Goal: Task Accomplishment & Management: Complete application form

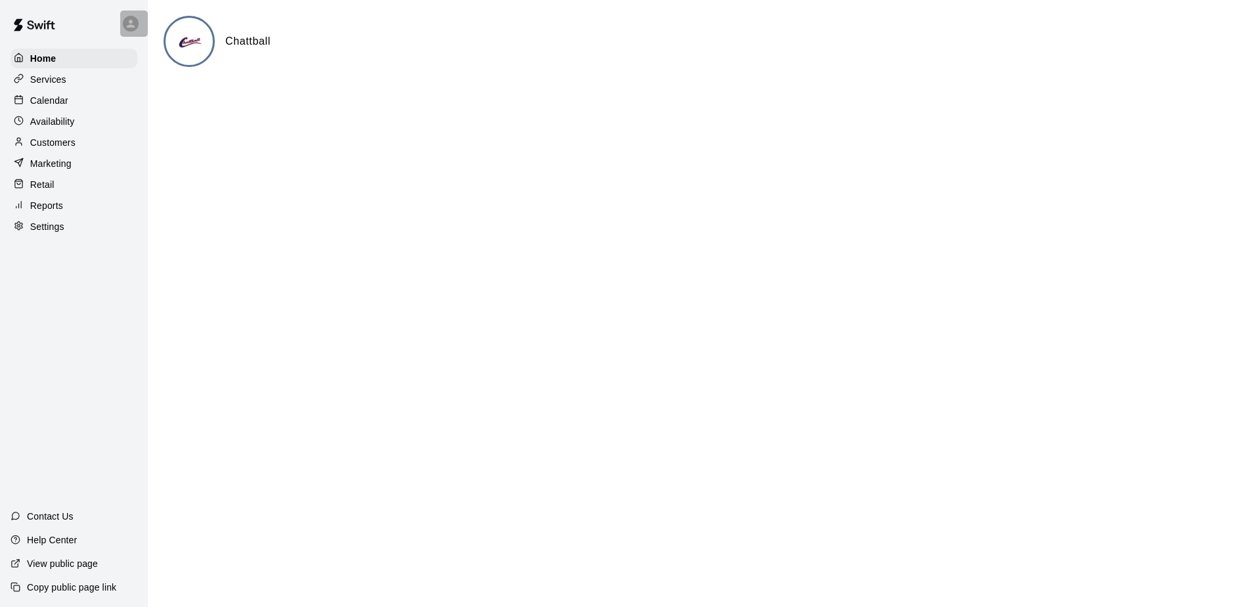
click at [127, 24] on icon at bounding box center [131, 24] width 12 height 12
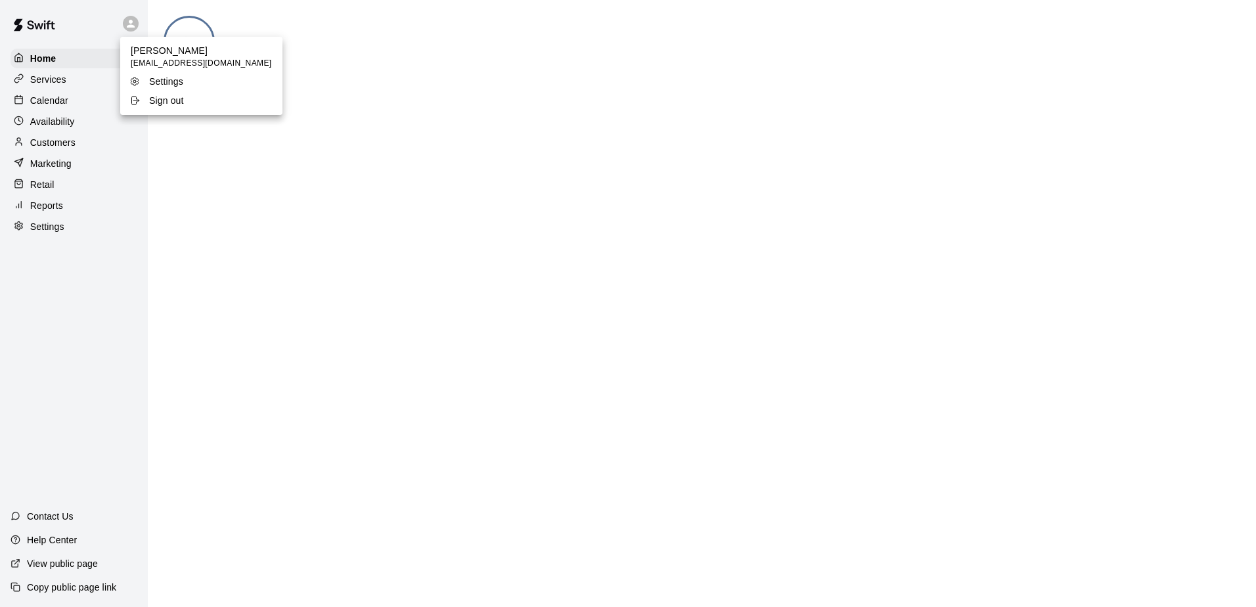
click at [99, 37] on div at bounding box center [628, 303] width 1256 height 607
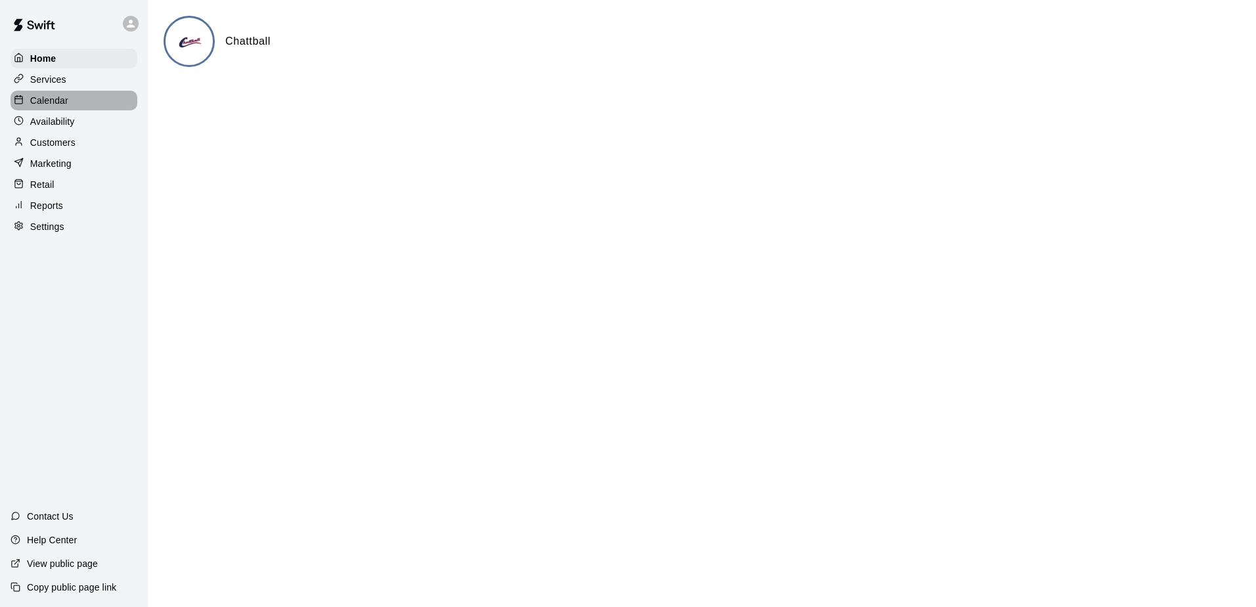
click at [49, 104] on p "Calendar" at bounding box center [49, 100] width 38 height 13
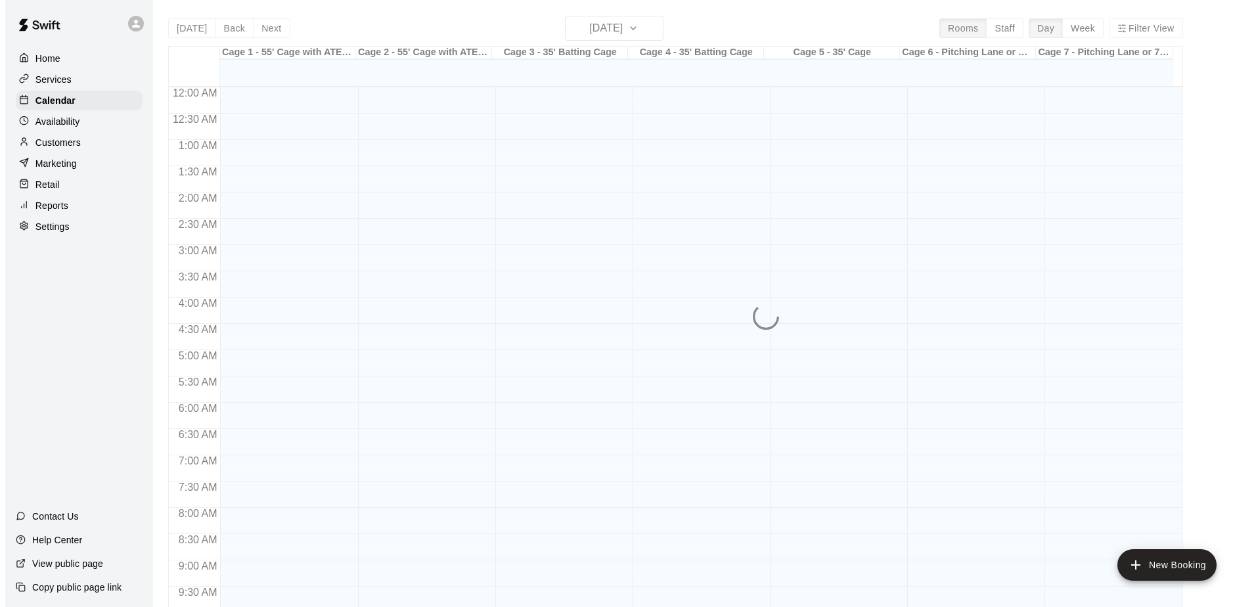
scroll to position [687, 0]
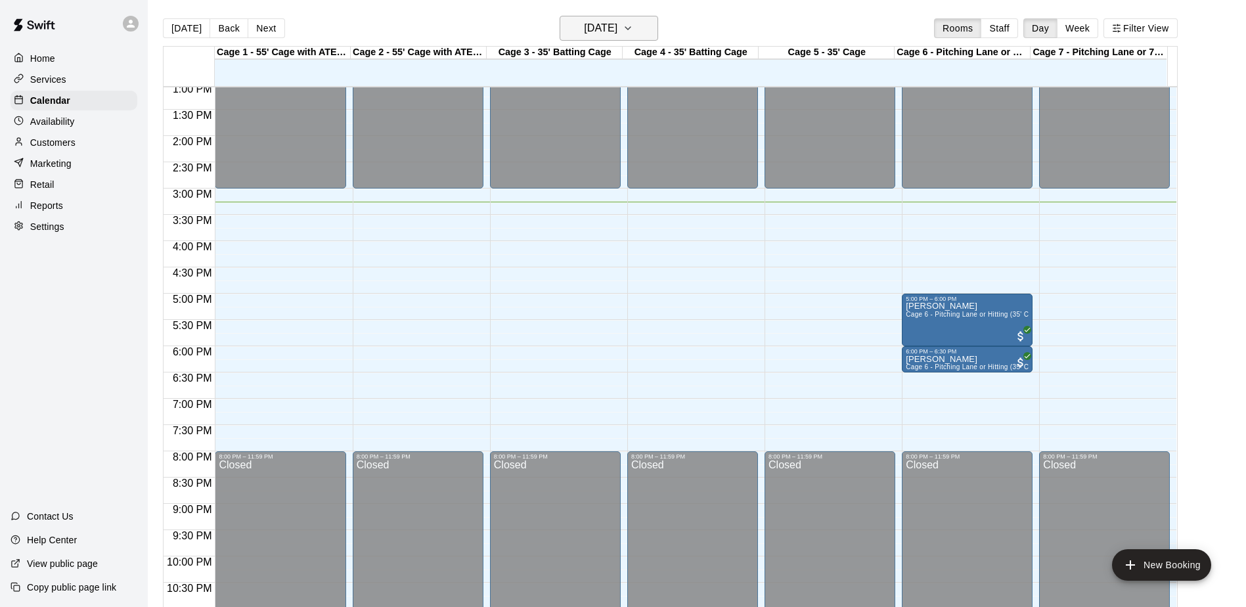
click at [630, 28] on icon "button" at bounding box center [627, 28] width 5 height 3
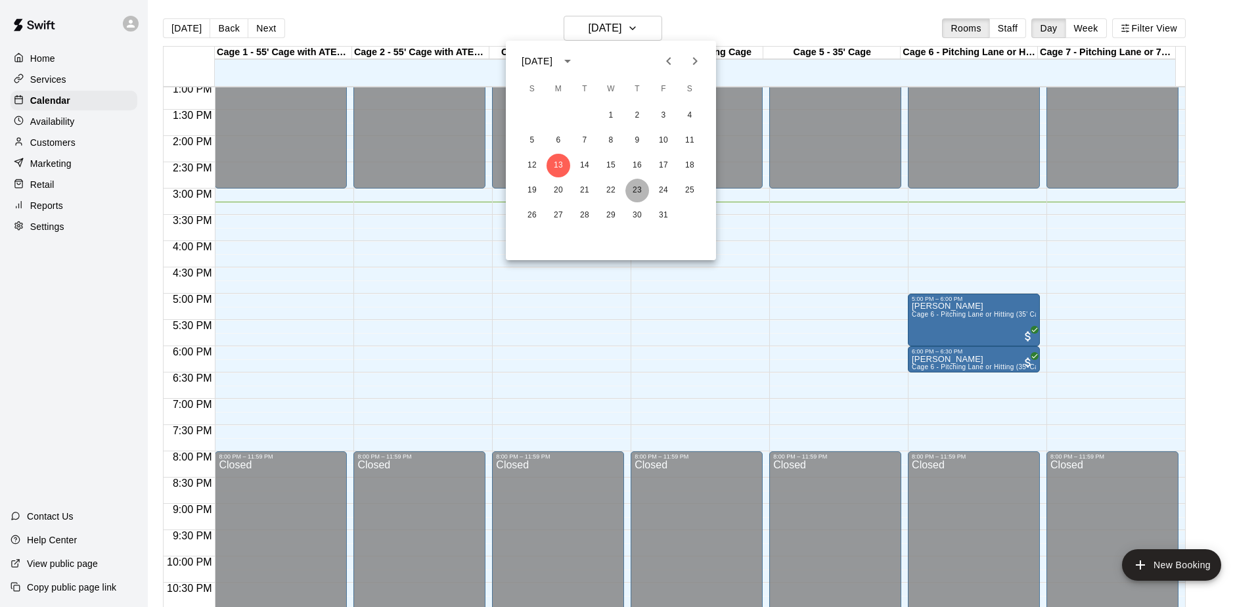
click at [634, 192] on button "23" at bounding box center [637, 191] width 24 height 24
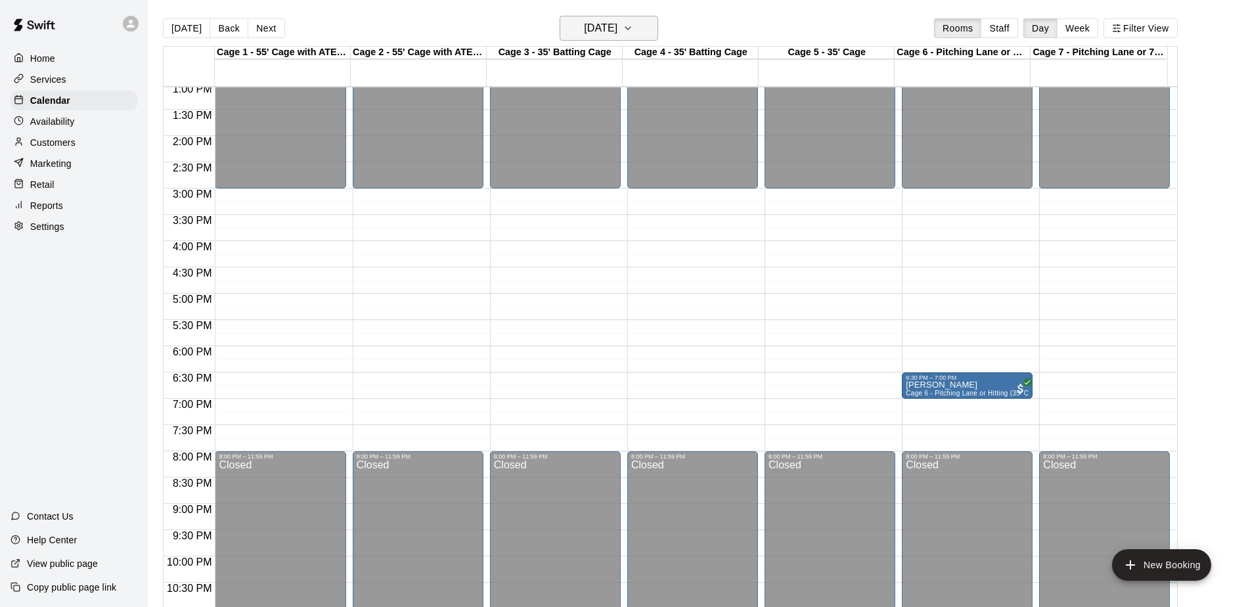
click at [658, 31] on button "[DATE]" at bounding box center [609, 28] width 99 height 25
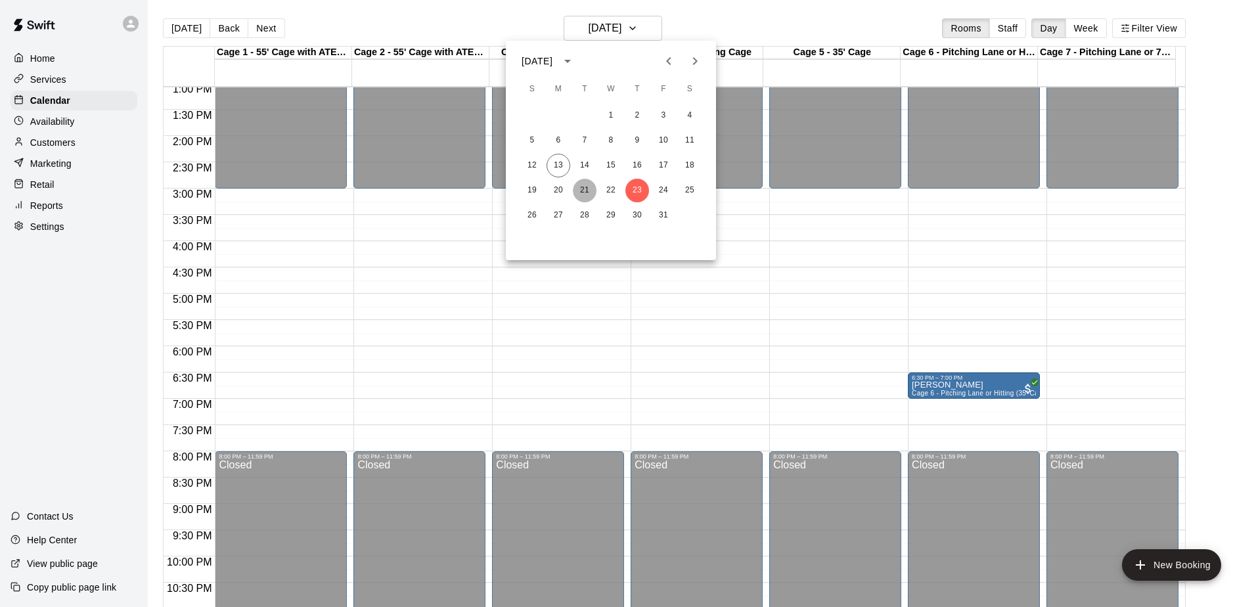
click at [581, 192] on button "21" at bounding box center [585, 191] width 24 height 24
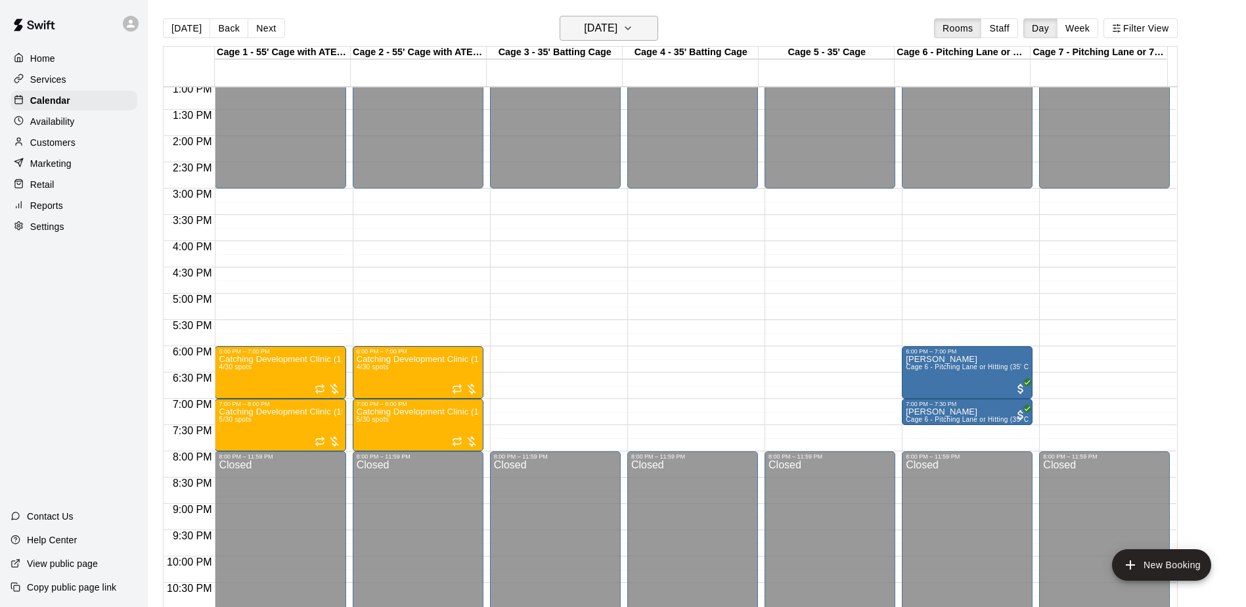
click at [633, 26] on icon "button" at bounding box center [628, 28] width 11 height 16
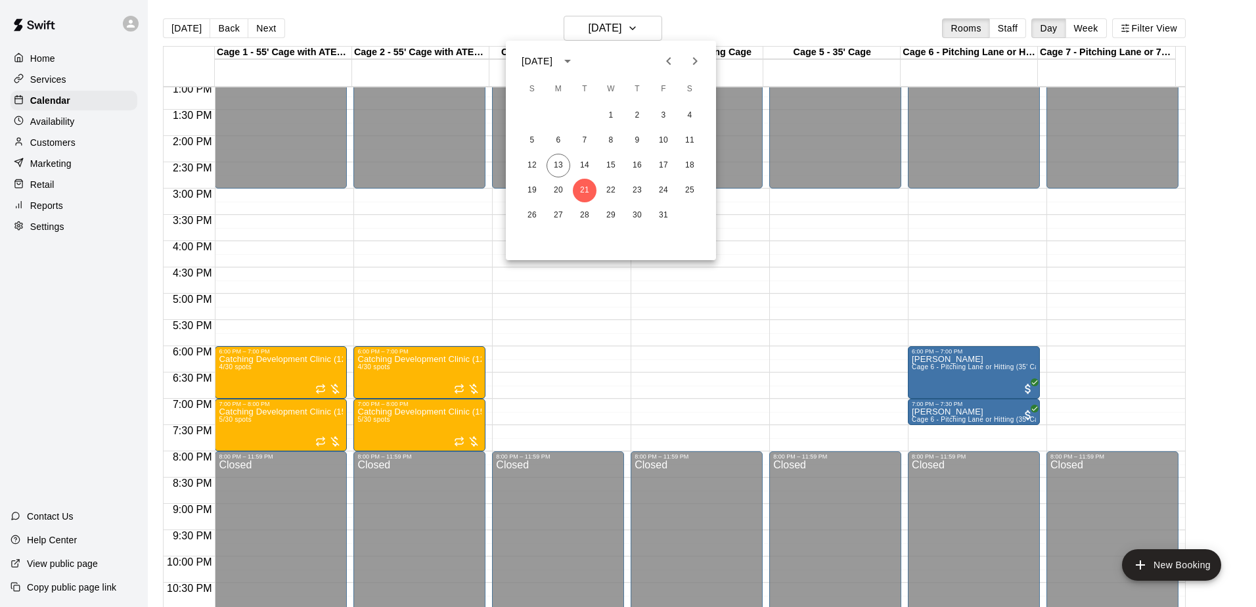
click at [653, 28] on div at bounding box center [628, 303] width 1256 height 607
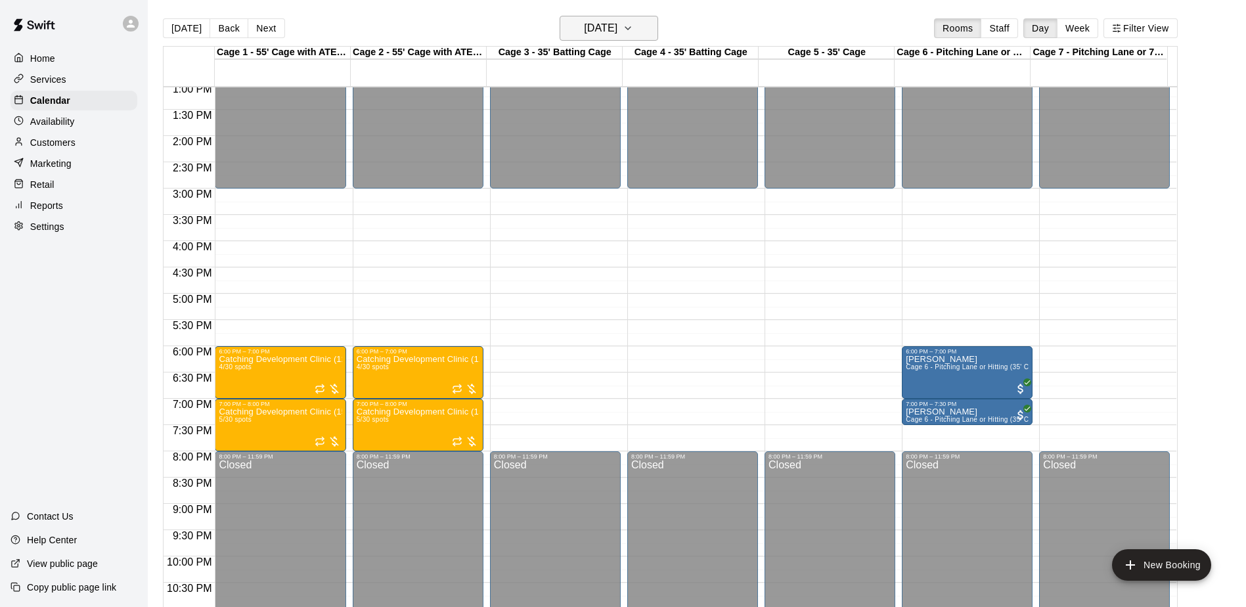
click at [633, 28] on icon "button" at bounding box center [628, 28] width 11 height 16
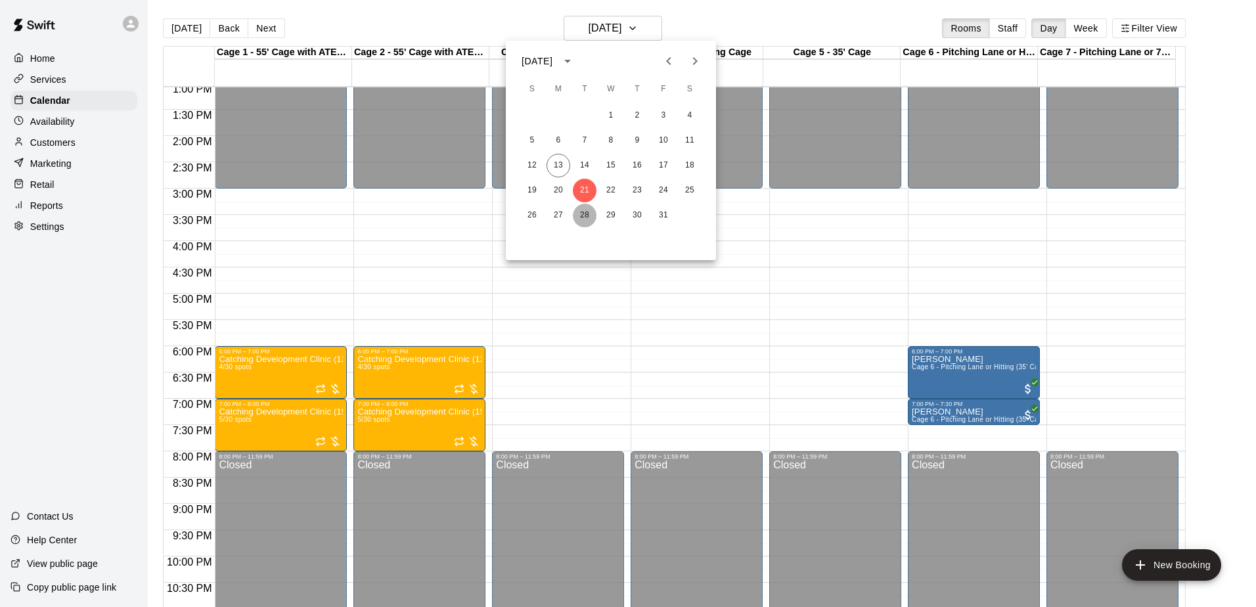
click at [585, 213] on button "28" at bounding box center [585, 216] width 24 height 24
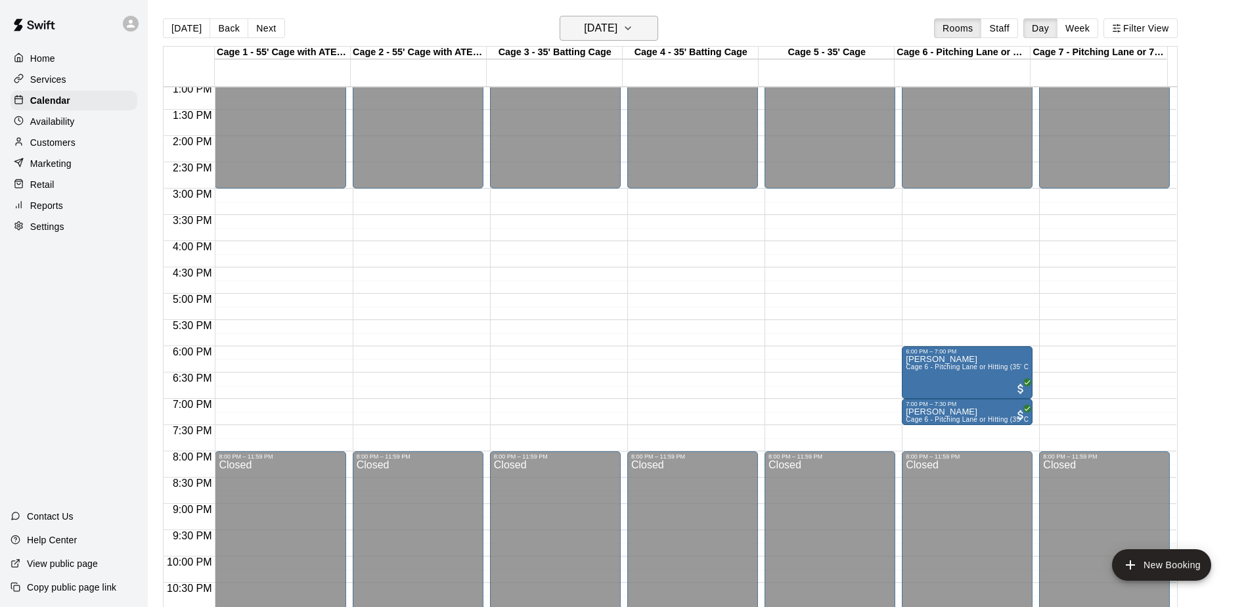
click at [633, 27] on icon "button" at bounding box center [628, 28] width 11 height 16
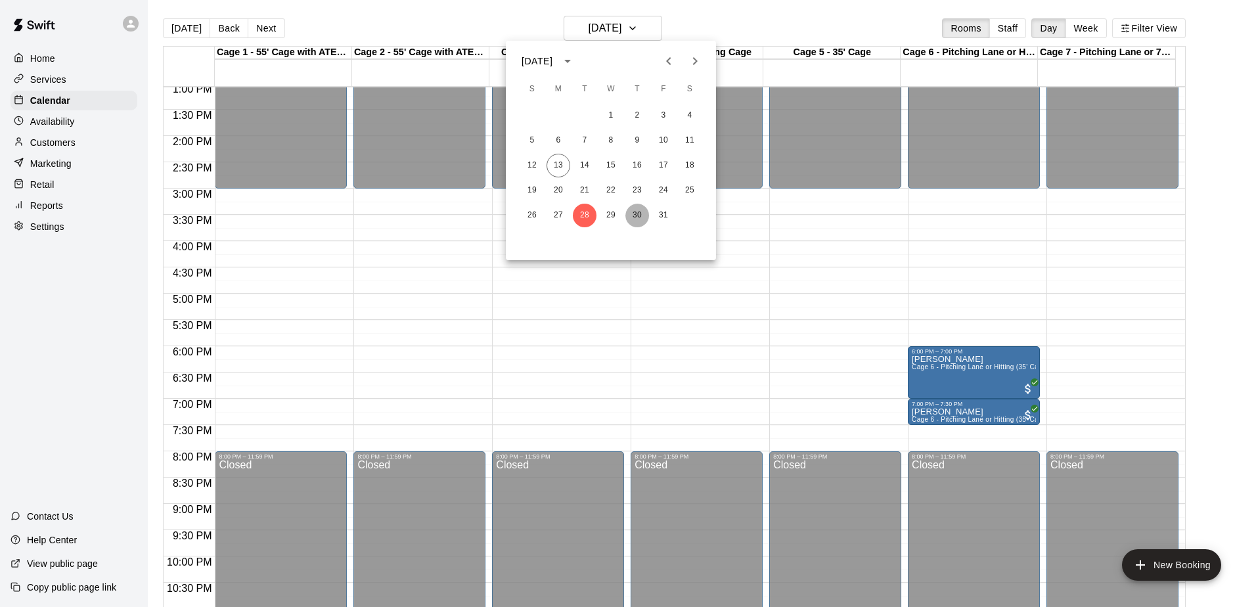
click at [639, 213] on button "30" at bounding box center [637, 216] width 24 height 24
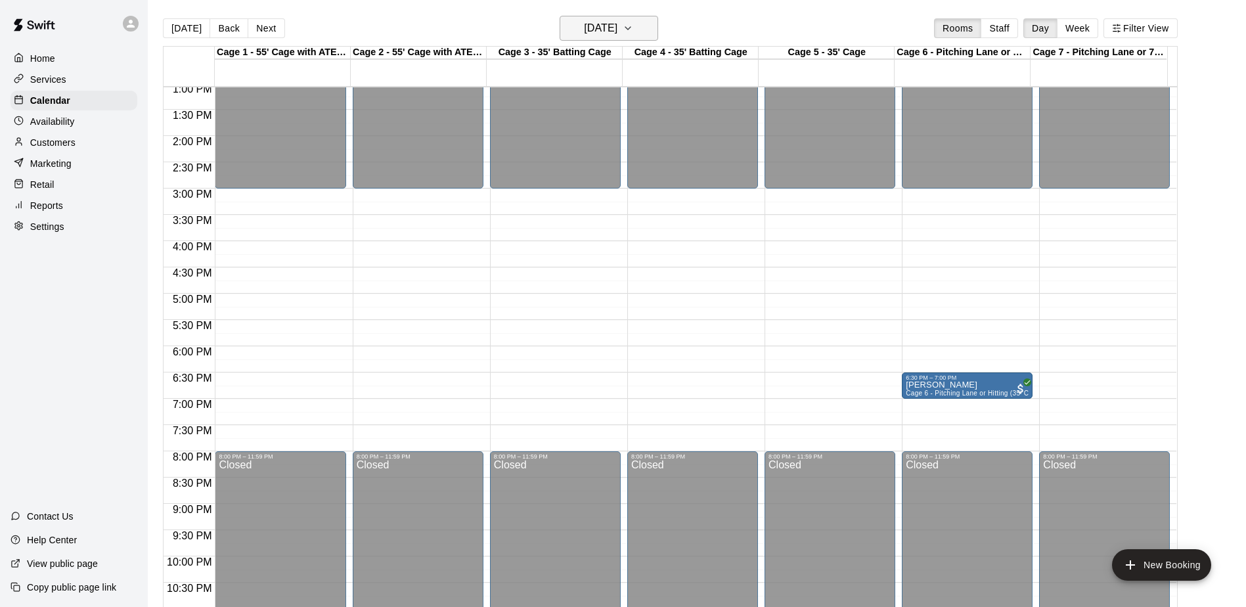
click at [633, 25] on icon "button" at bounding box center [628, 28] width 11 height 16
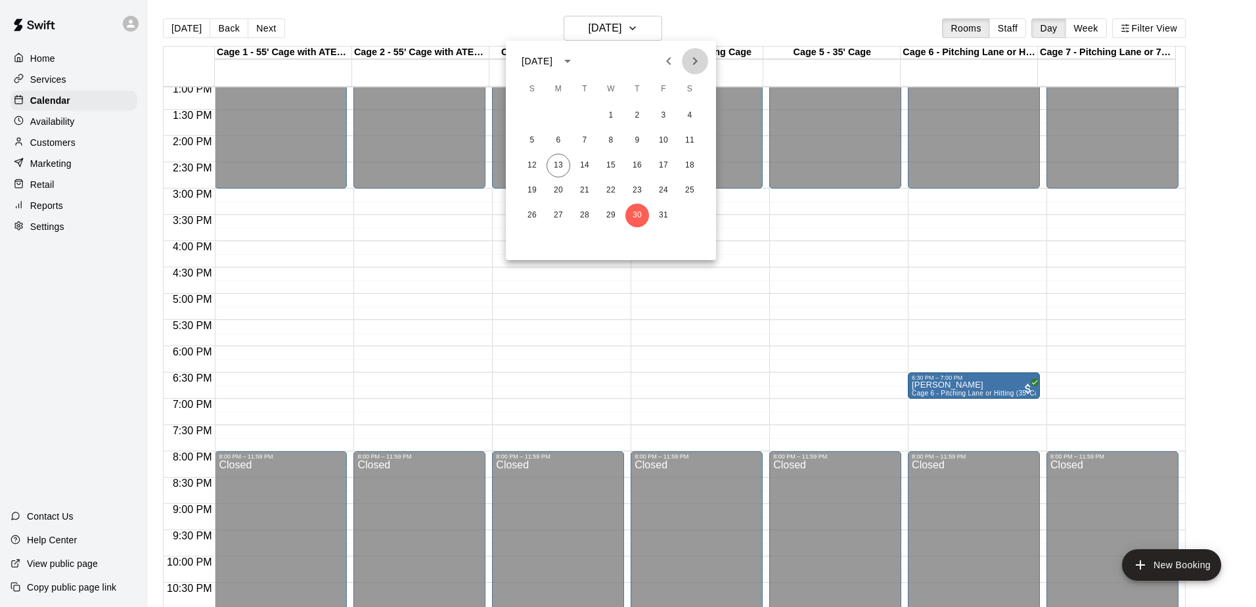
click at [686, 60] on button "Next month" at bounding box center [695, 61] width 26 height 26
click at [638, 138] on button "6" at bounding box center [637, 141] width 24 height 24
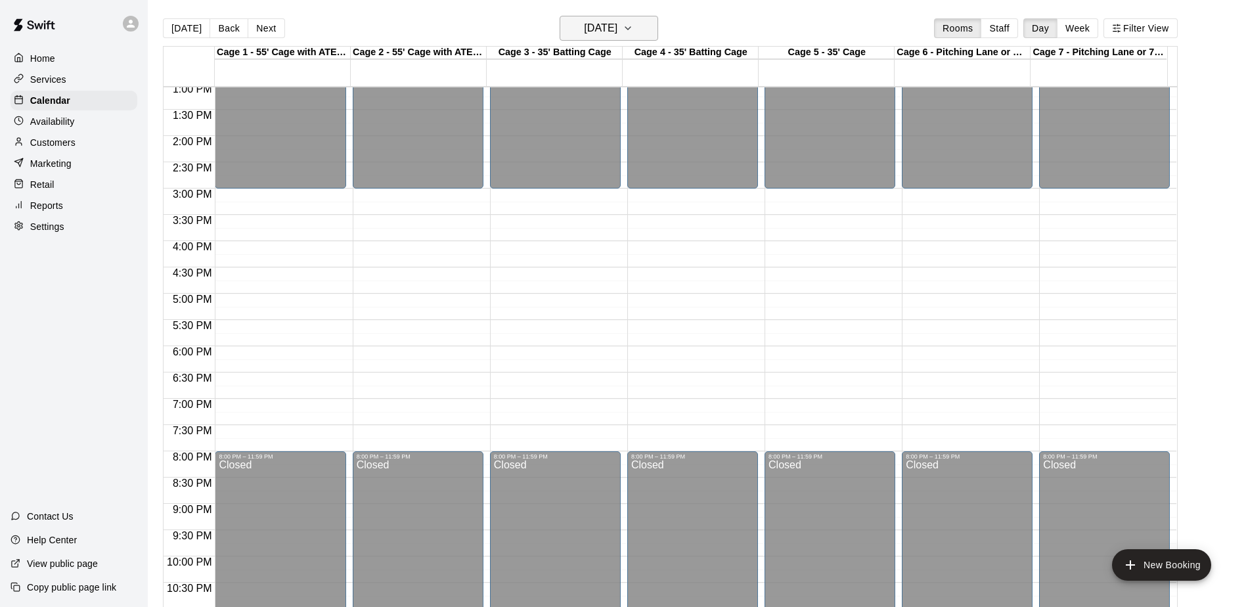
click at [633, 27] on icon "button" at bounding box center [628, 28] width 11 height 16
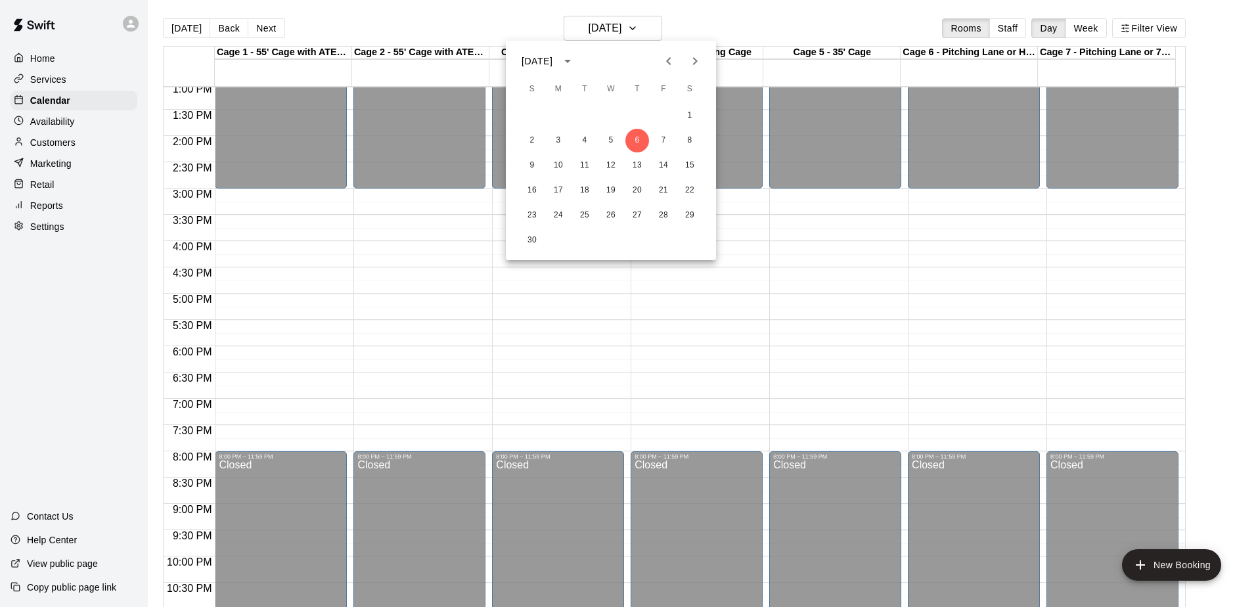
click at [181, 20] on div at bounding box center [628, 303] width 1256 height 607
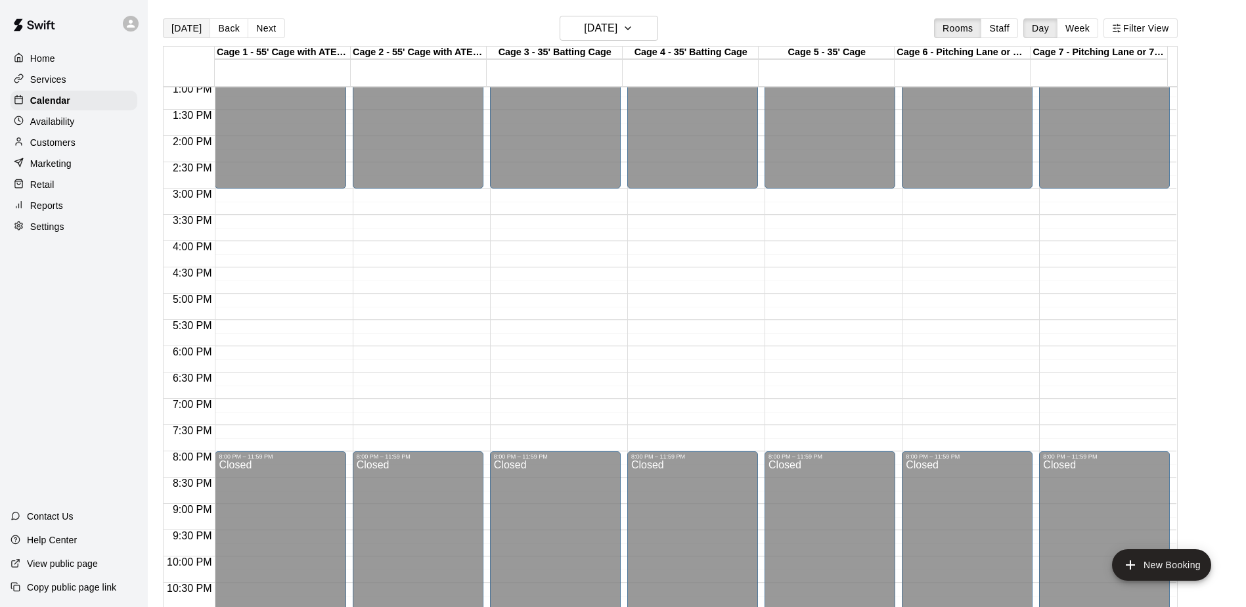
click at [182, 27] on button "[DATE]" at bounding box center [186, 28] width 47 height 20
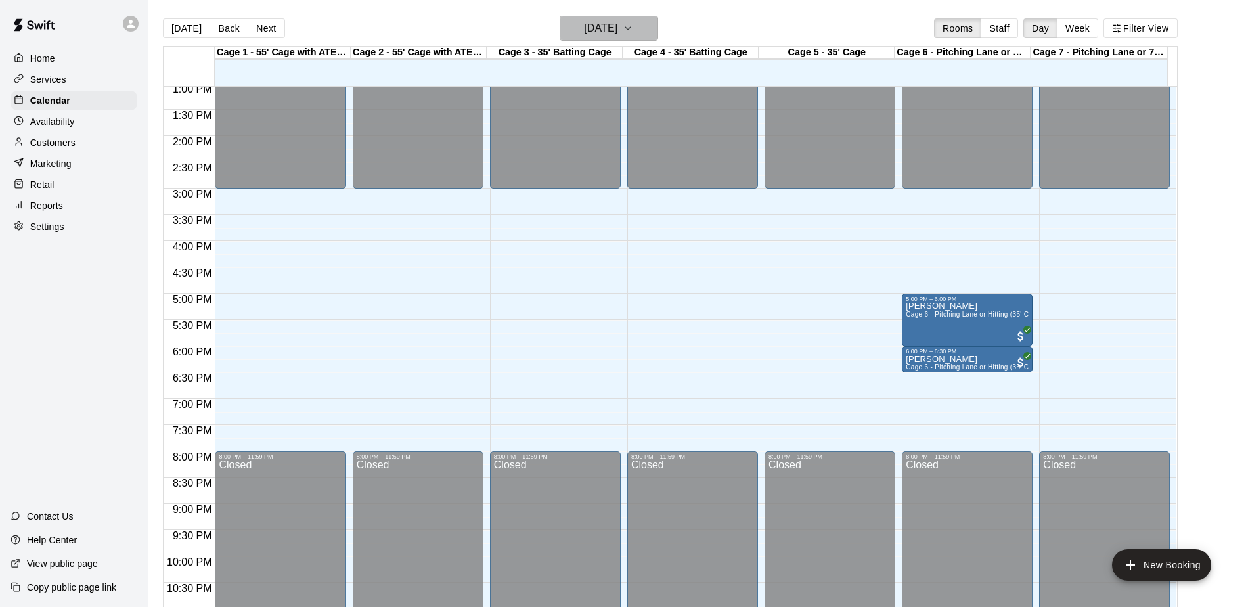
click at [633, 24] on icon "button" at bounding box center [628, 28] width 11 height 16
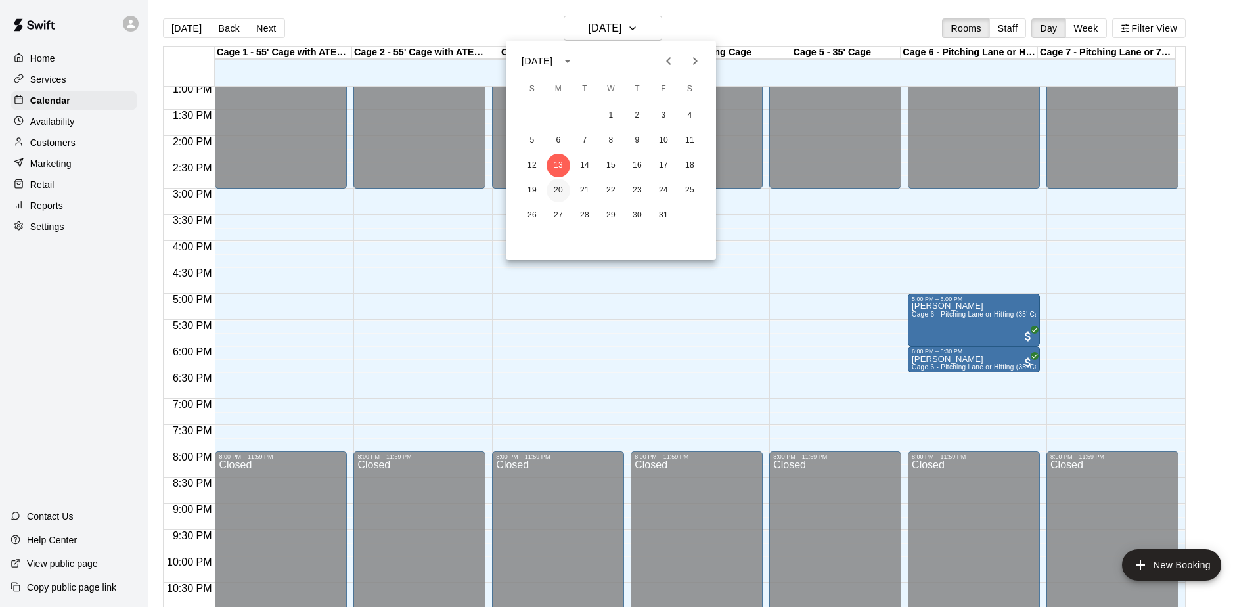
click at [556, 187] on button "20" at bounding box center [558, 191] width 24 height 24
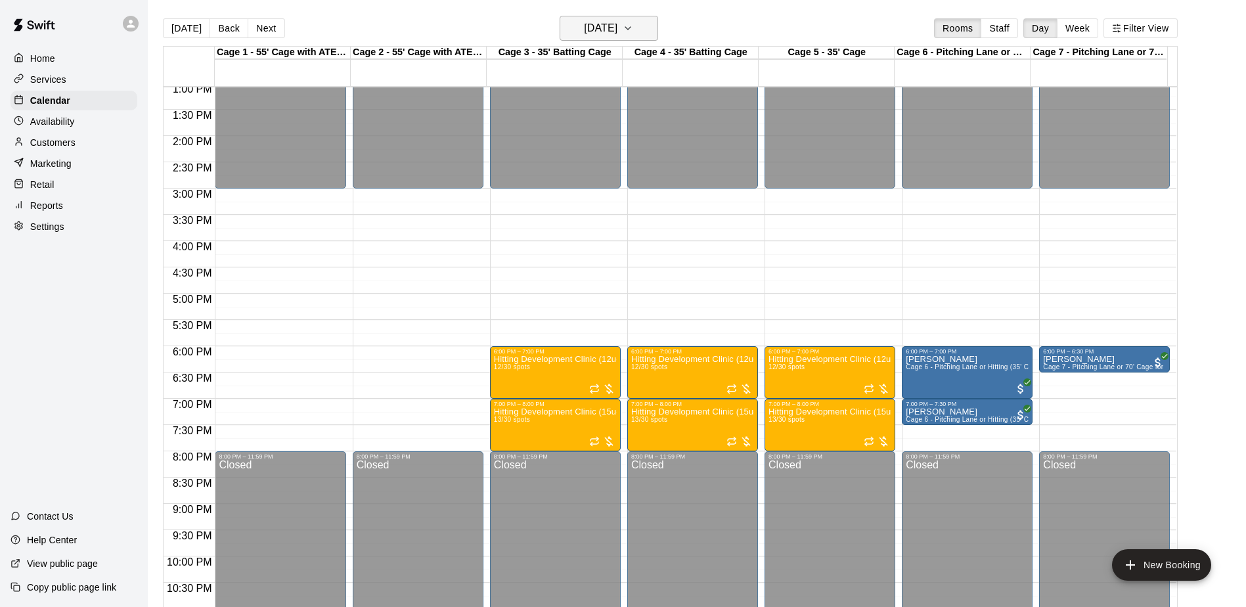
click at [633, 28] on icon "button" at bounding box center [628, 28] width 11 height 16
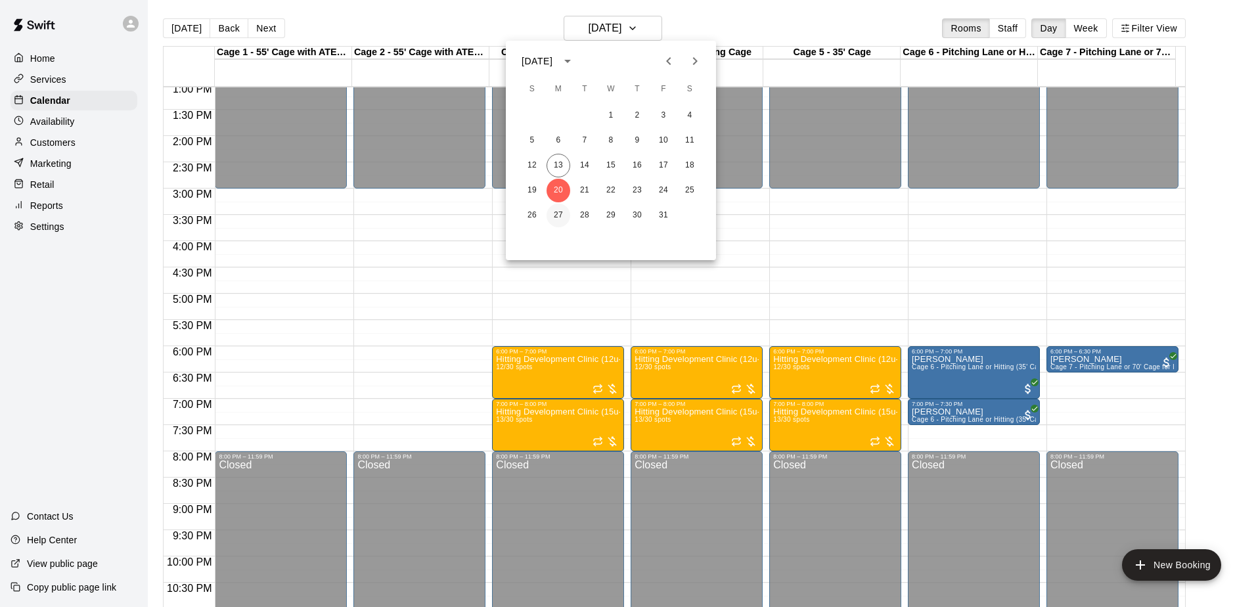
click at [557, 219] on button "27" at bounding box center [558, 216] width 24 height 24
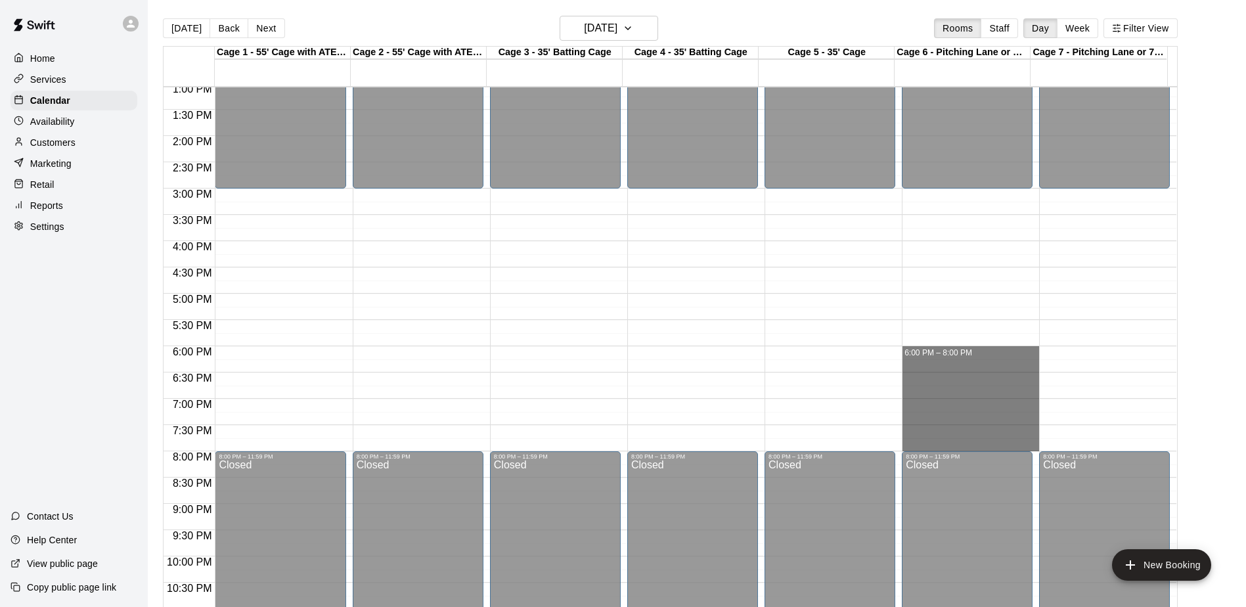
drag, startPoint x: 990, startPoint y: 351, endPoint x: 990, endPoint y: 447, distance: 95.2
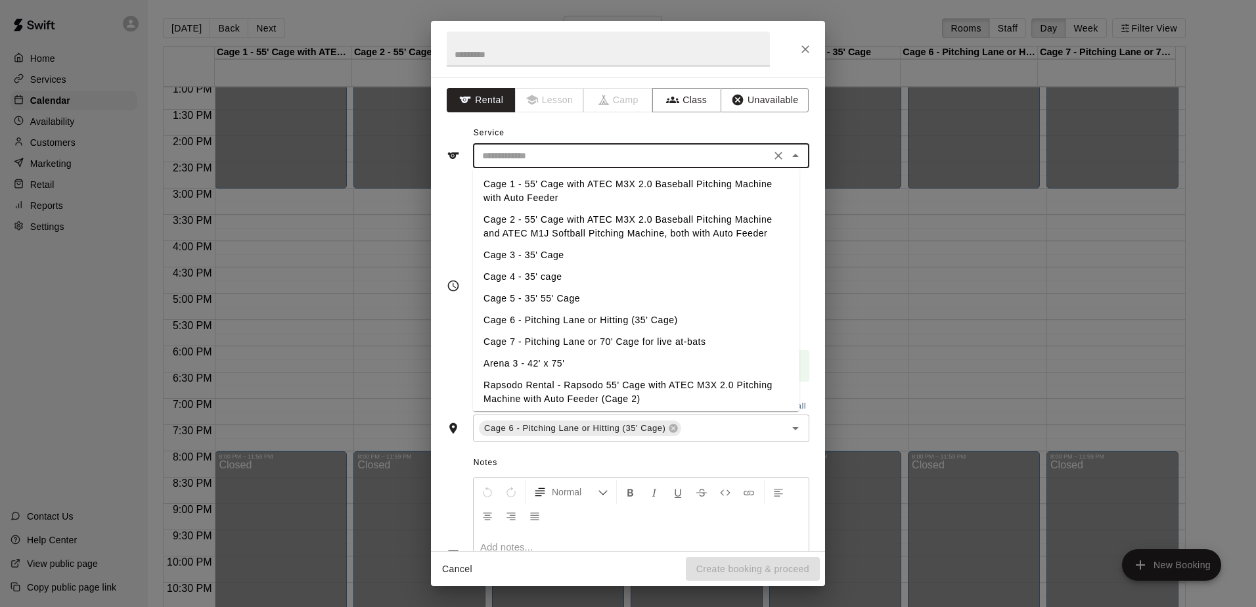
click at [606, 158] on input "text" at bounding box center [622, 156] width 290 height 16
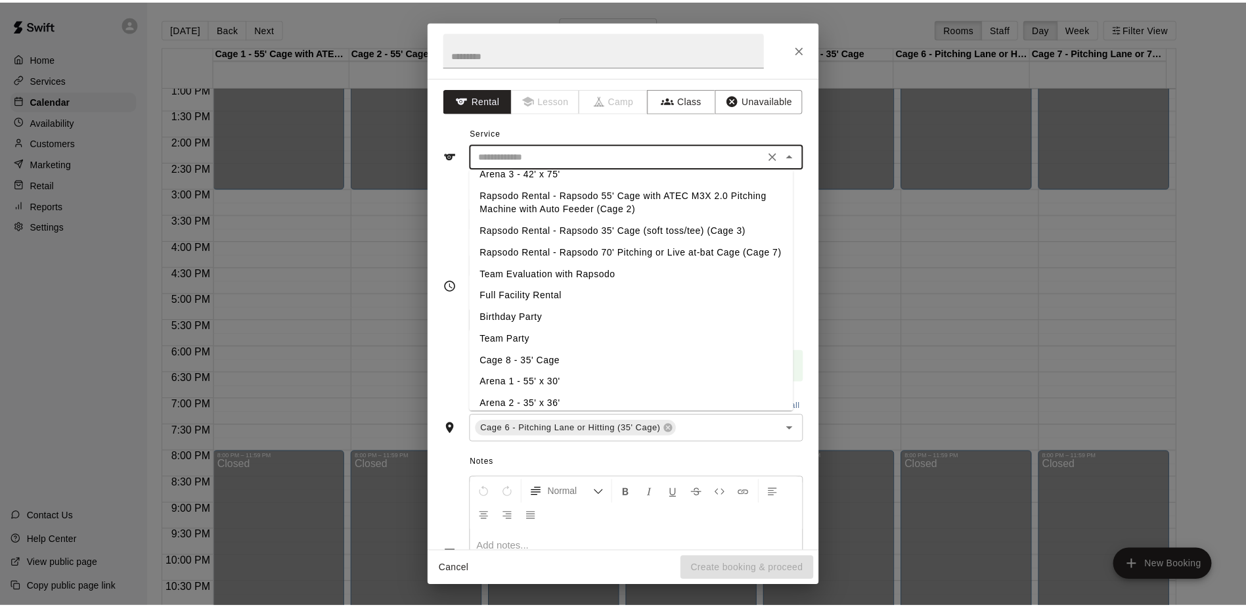
scroll to position [125, 0]
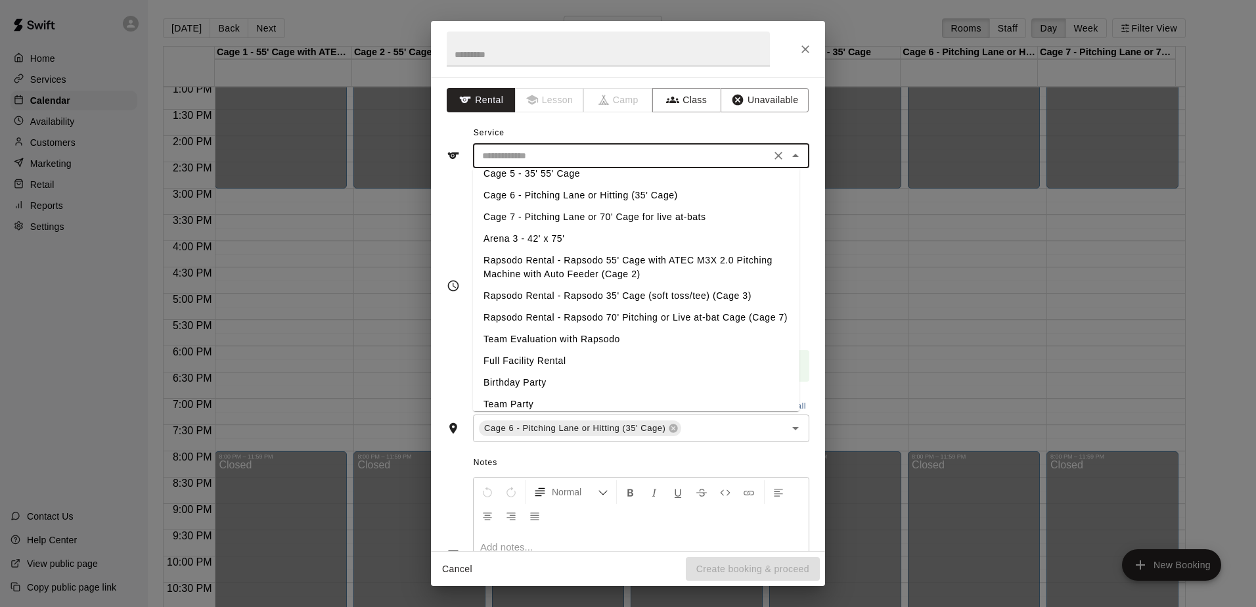
click at [549, 237] on li "Arena 3 - 42' x 75'" at bounding box center [636, 239] width 326 height 22
type input "**********"
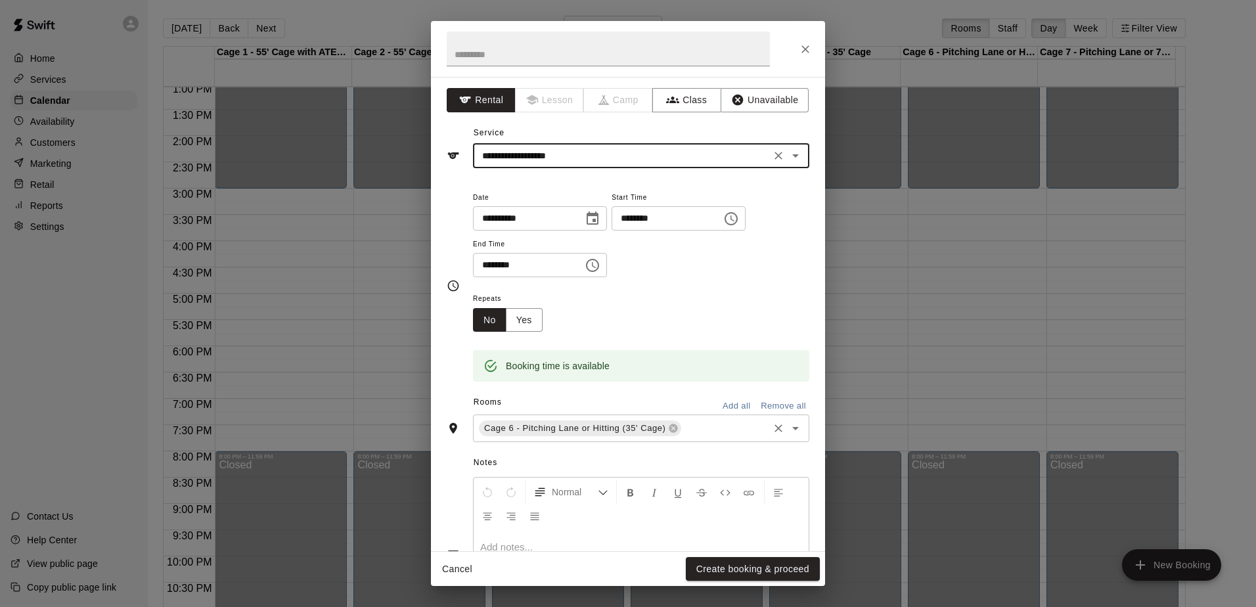
click at [705, 426] on input "text" at bounding box center [724, 428] width 83 height 16
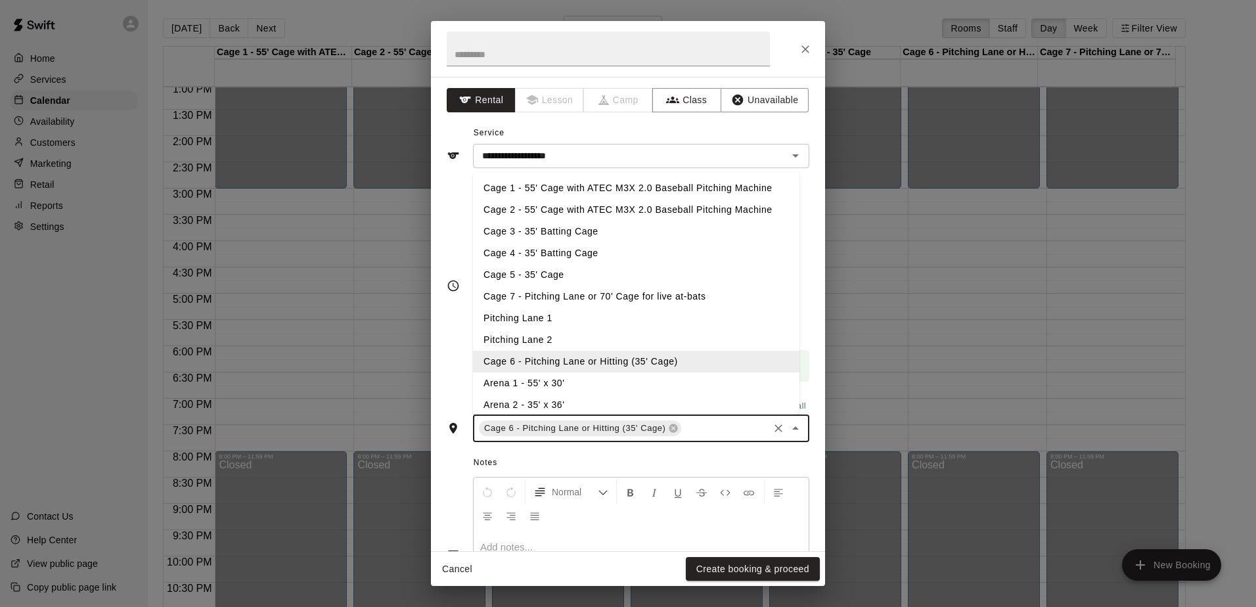
click at [525, 294] on li "Cage 7 - Pitching Lane or 70' Cage for live at-bats" at bounding box center [636, 297] width 326 height 22
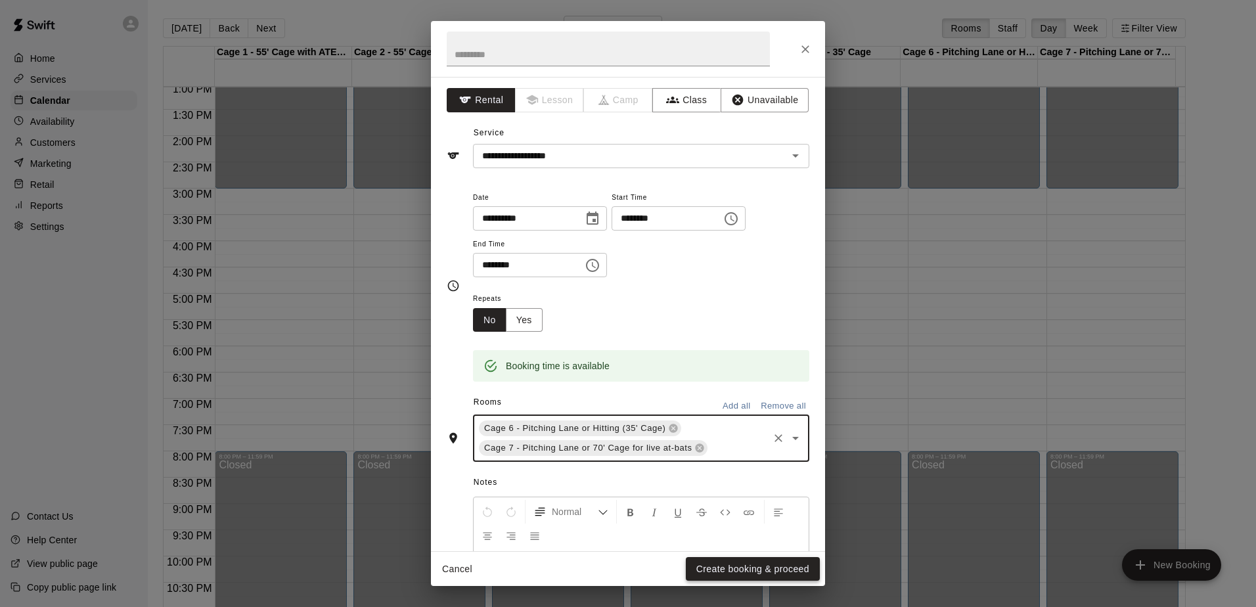
click at [741, 567] on button "Create booking & proceed" at bounding box center [753, 569] width 134 height 24
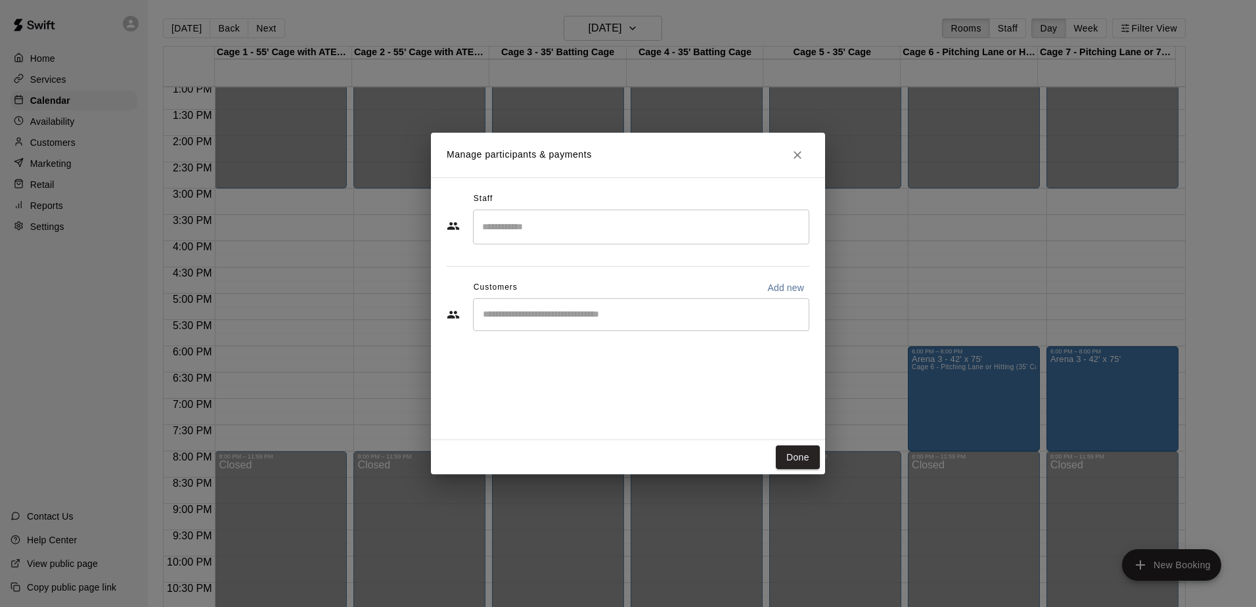
click at [546, 319] on input "Start typing to search customers..." at bounding box center [641, 314] width 324 height 13
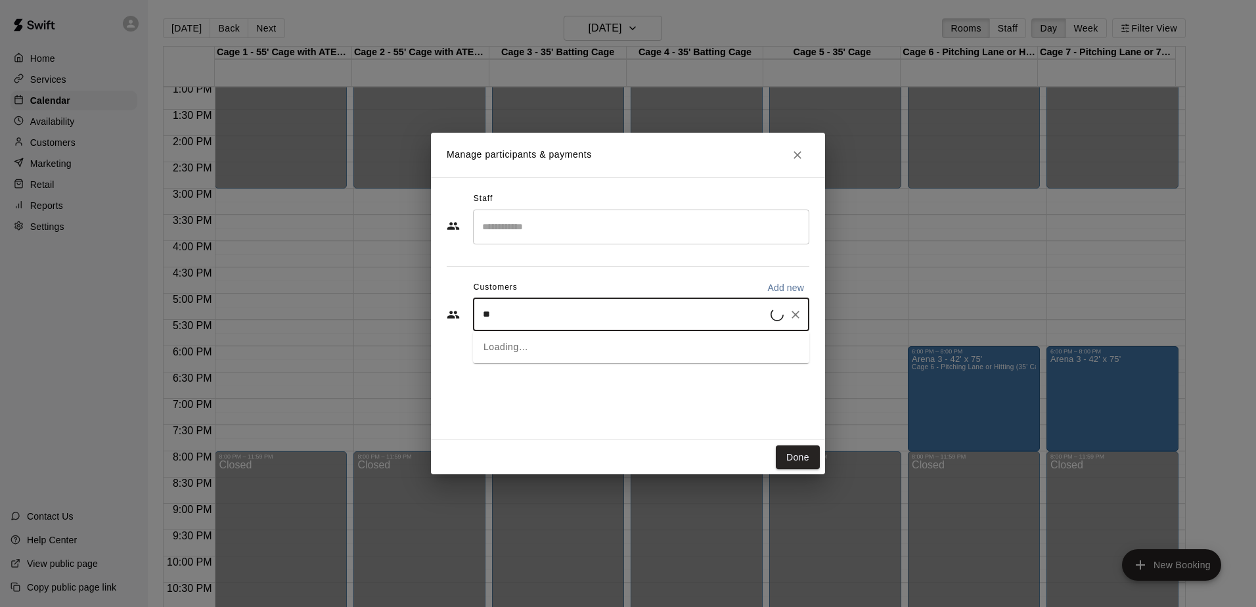
type input "***"
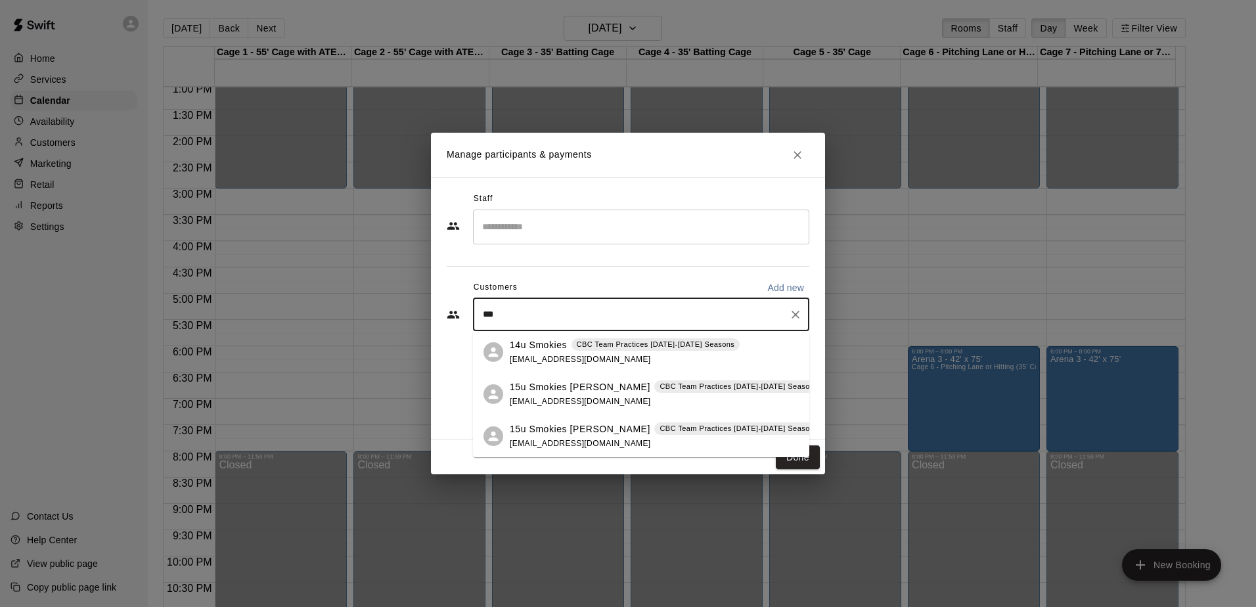
click at [563, 437] on div "15u Smokies [PERSON_NAME] CBC Team Practices [DATE]-[DATE] Seasons [EMAIL_ADDRE…" at bounding box center [666, 436] width 313 height 28
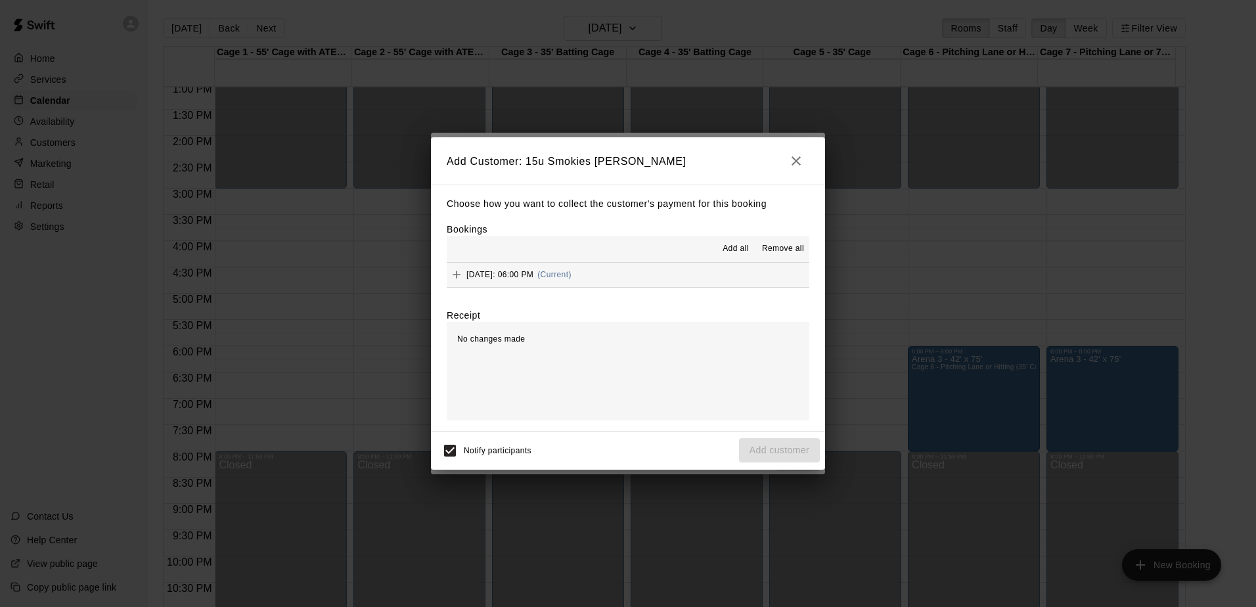
click at [657, 272] on button "[DATE]: 06:00 PM (Current)" at bounding box center [628, 275] width 363 height 24
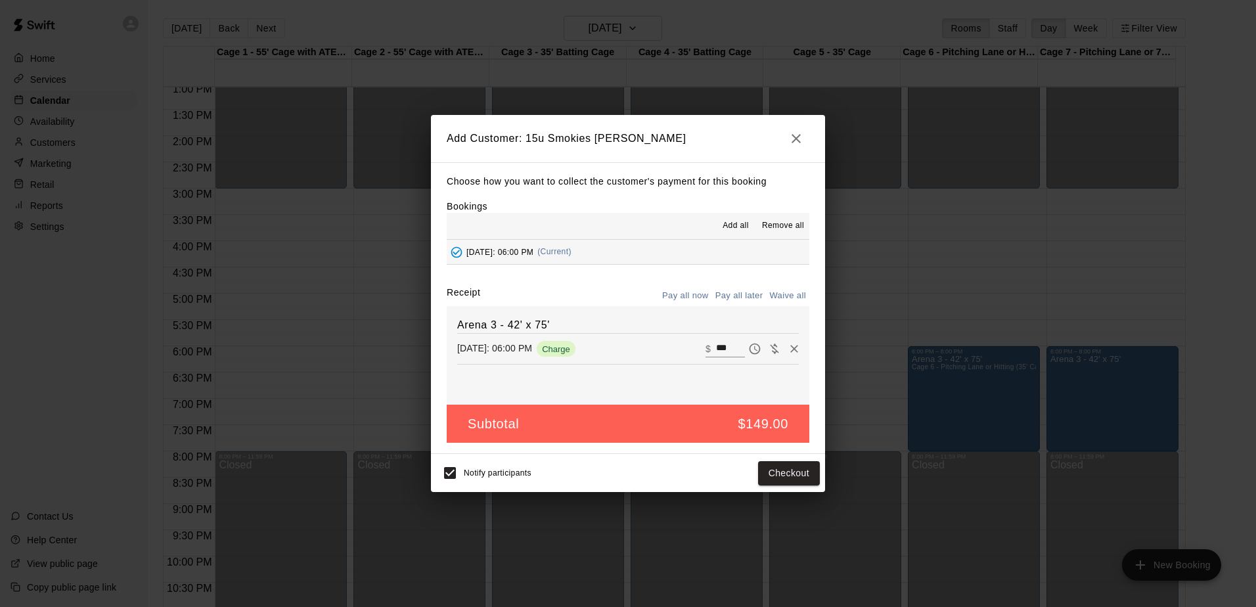
click at [772, 294] on button "Waive all" at bounding box center [787, 296] width 43 height 20
type input "*"
click at [768, 474] on button "Add customer" at bounding box center [779, 473] width 81 height 24
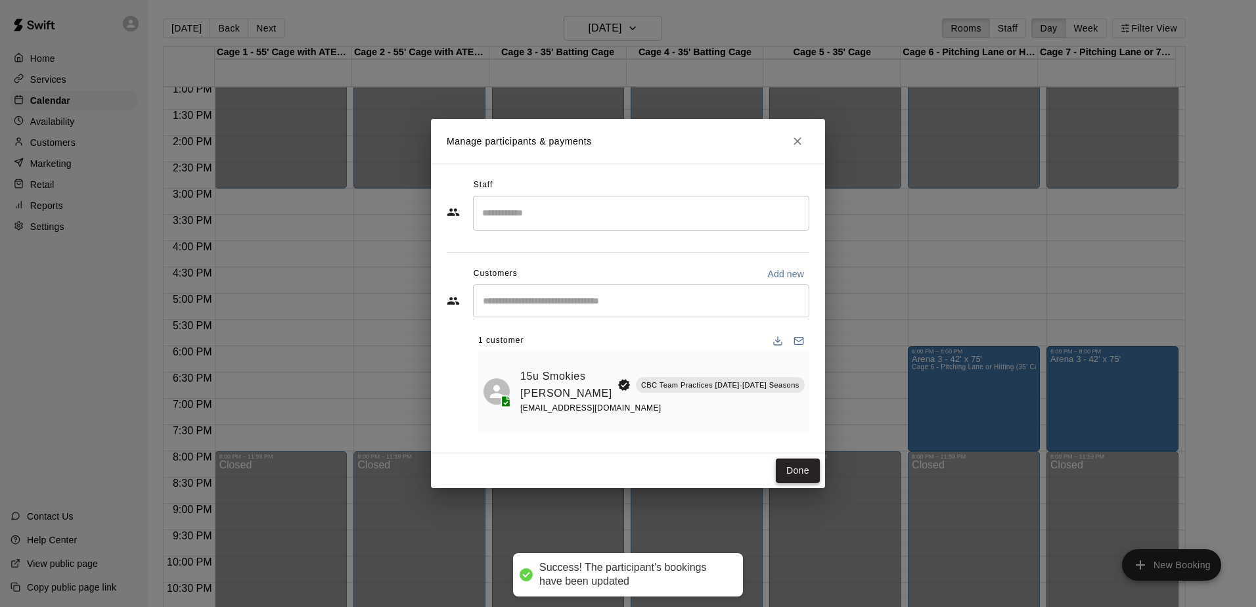
click at [803, 476] on button "Done" at bounding box center [798, 470] width 44 height 24
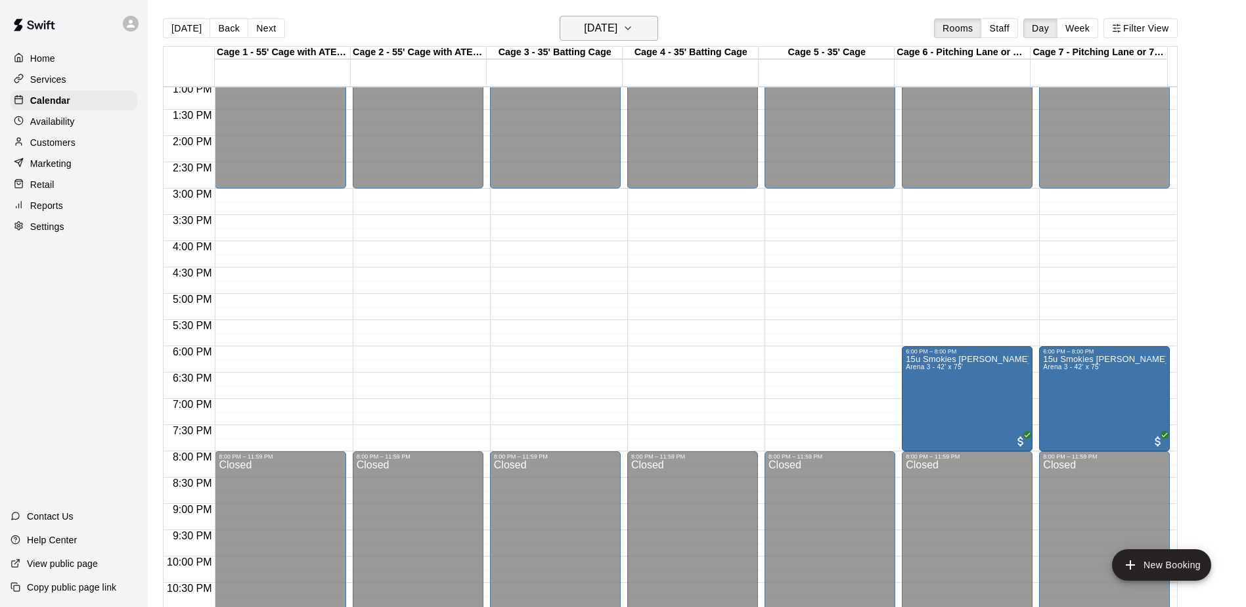
click at [617, 25] on h6 "[DATE]" at bounding box center [600, 28] width 33 height 18
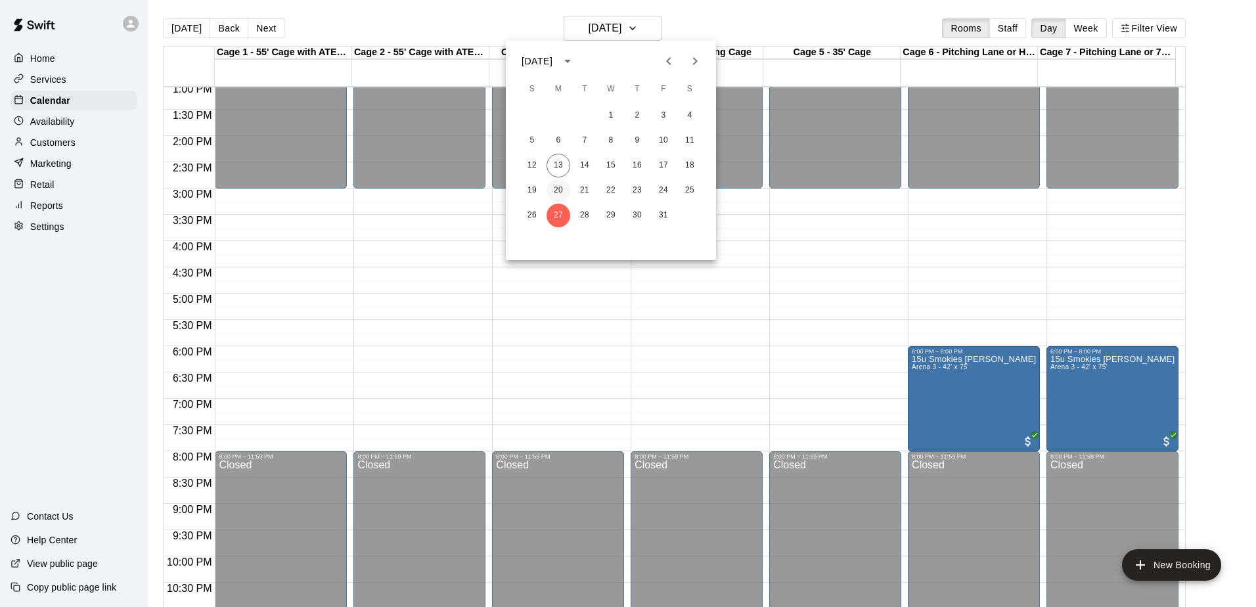
click at [557, 190] on button "20" at bounding box center [558, 191] width 24 height 24
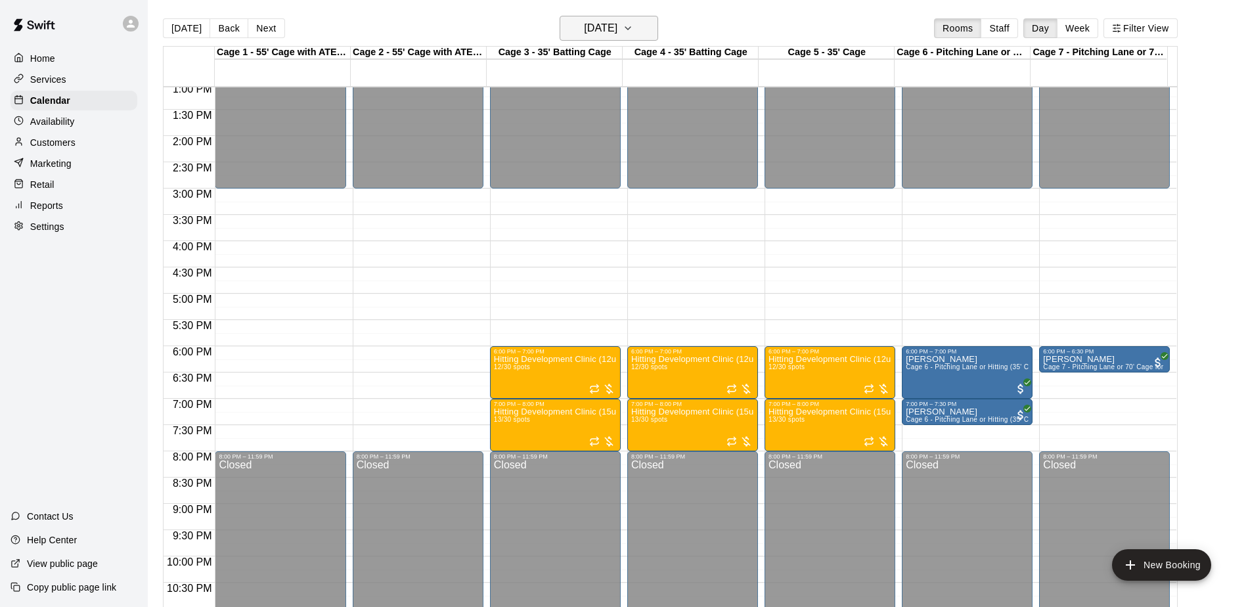
click at [633, 24] on icon "button" at bounding box center [628, 28] width 11 height 16
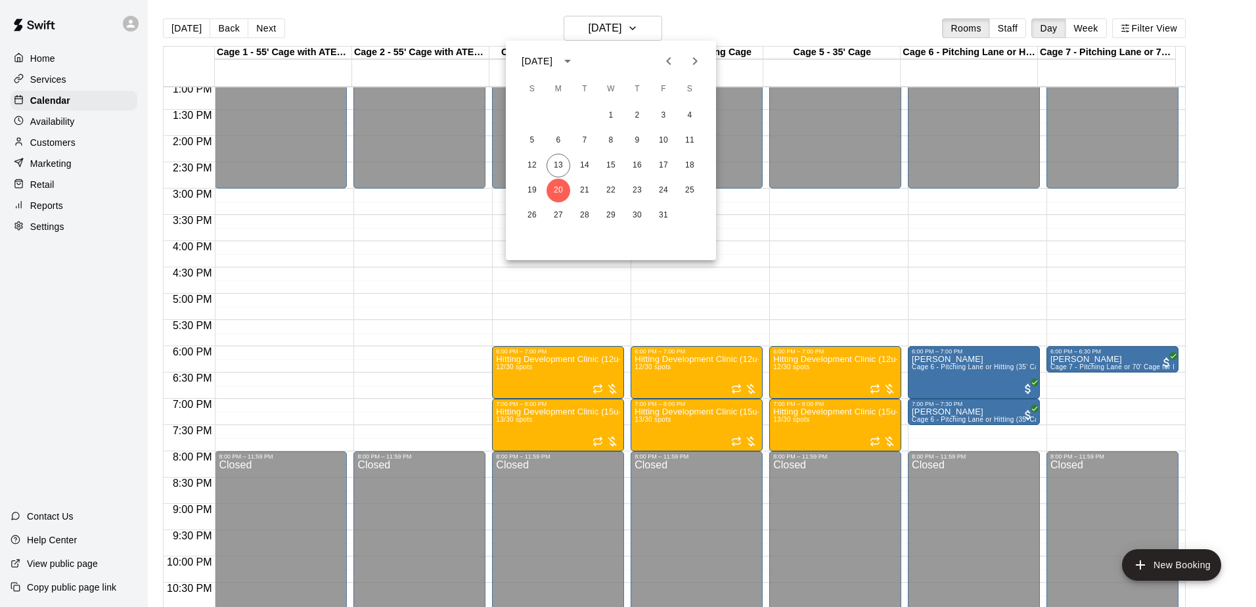
click at [688, 59] on icon "Next month" at bounding box center [695, 61] width 16 height 16
click at [562, 144] on button "3" at bounding box center [558, 141] width 24 height 24
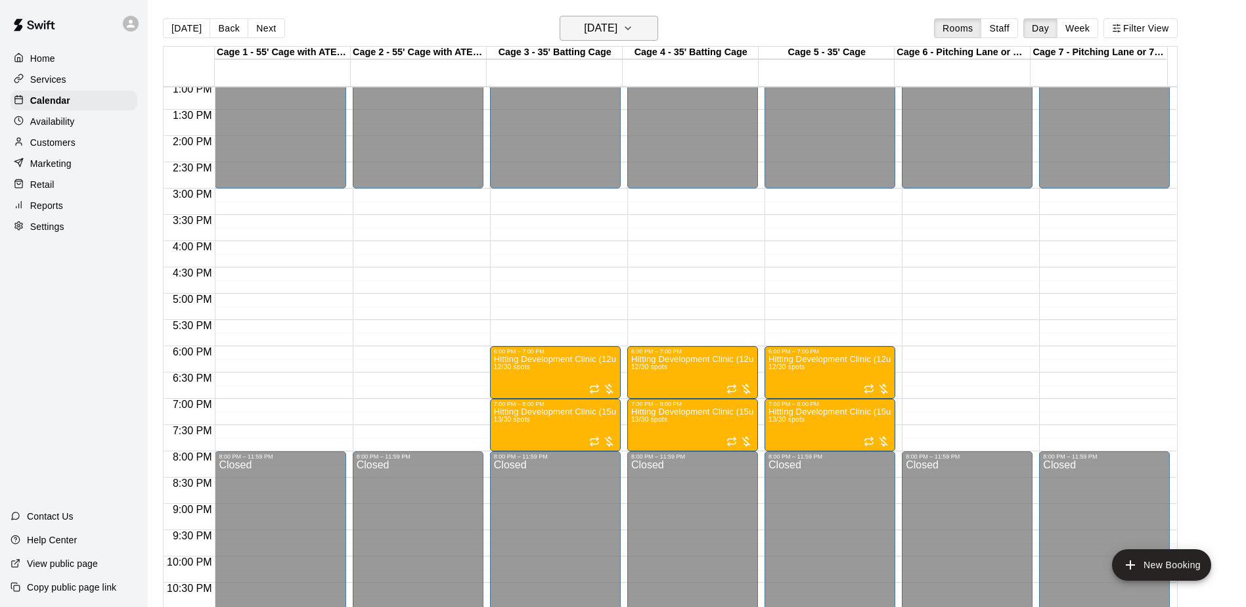
click at [633, 30] on icon "button" at bounding box center [628, 28] width 11 height 16
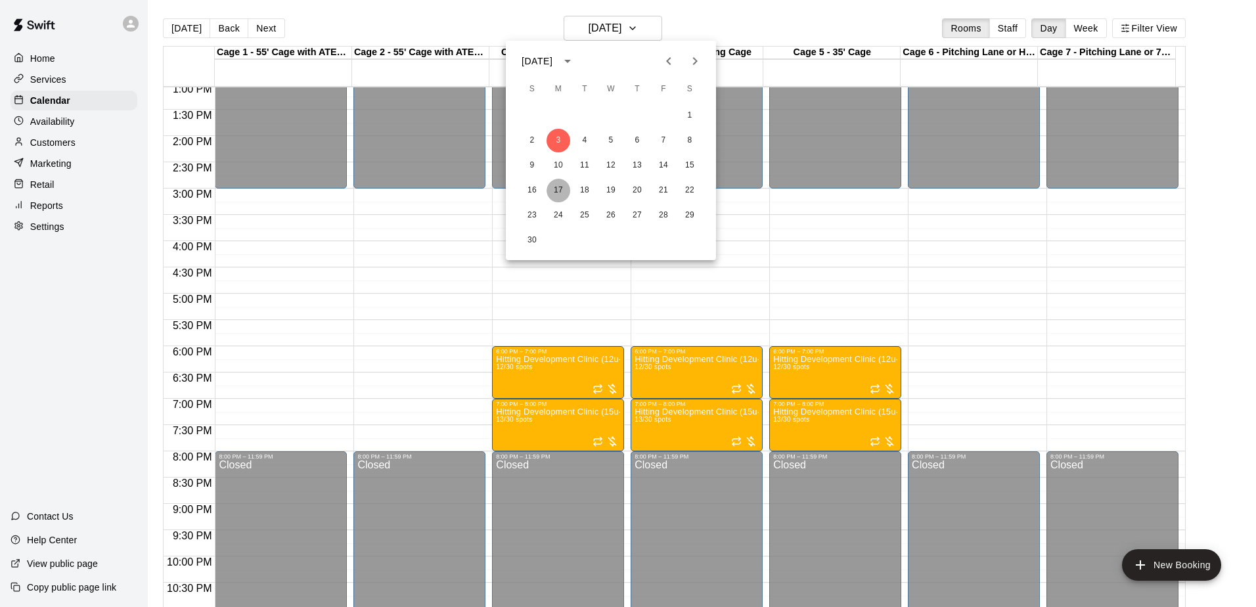
click at [562, 194] on button "17" at bounding box center [558, 191] width 24 height 24
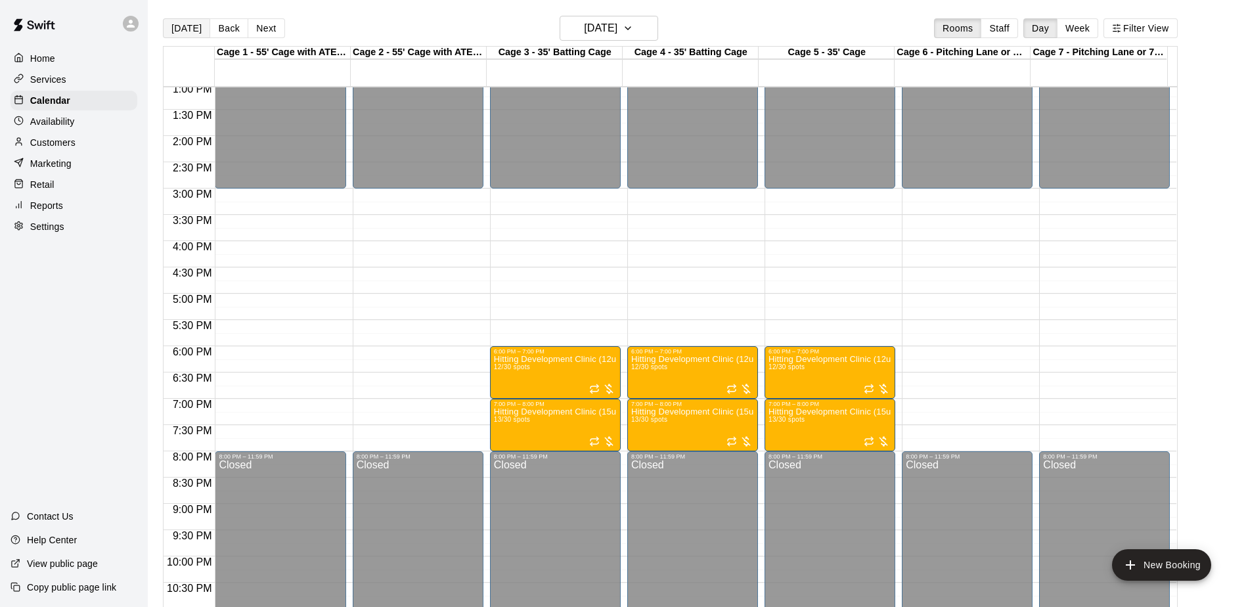
click at [185, 25] on button "[DATE]" at bounding box center [186, 28] width 47 height 20
